Goal: Book appointment/travel/reservation

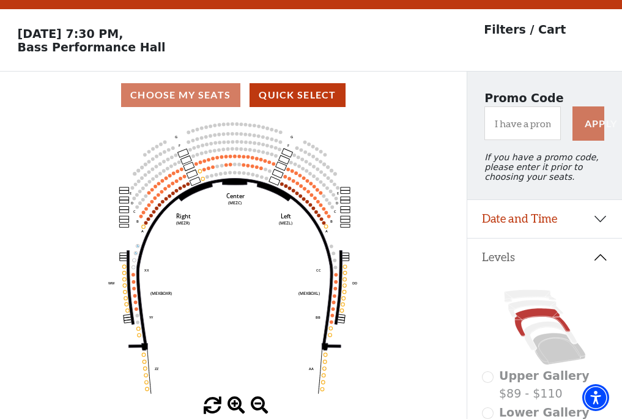
scroll to position [57, 0]
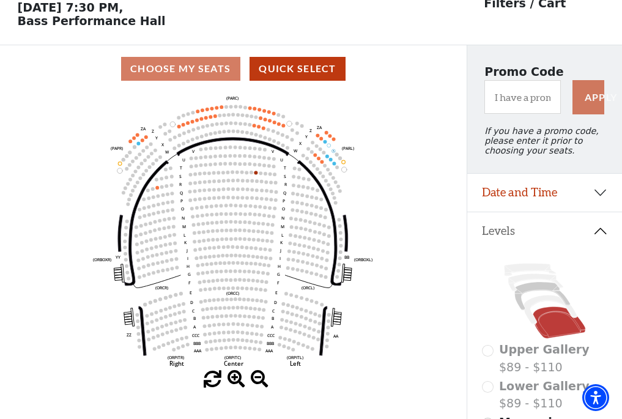
scroll to position [57, 0]
